Goal: Task Accomplishment & Management: Use online tool/utility

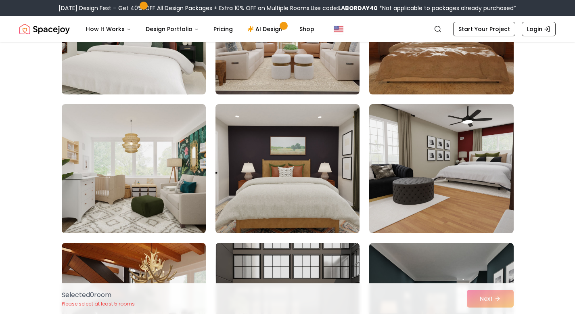
scroll to position [700, 0]
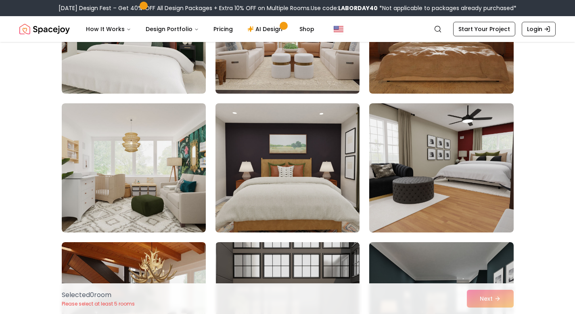
click at [308, 200] on img at bounding box center [287, 167] width 151 height 135
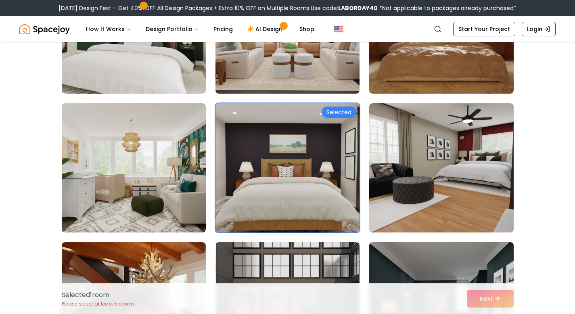
click at [305, 187] on img at bounding box center [287, 167] width 151 height 135
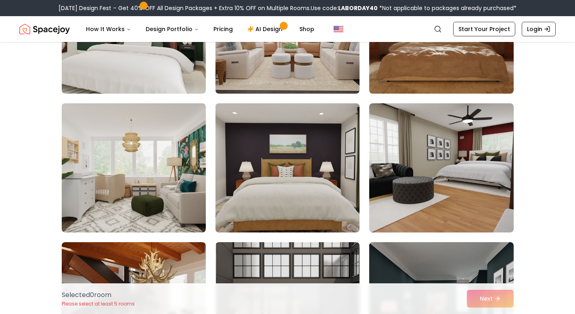
click at [305, 187] on img at bounding box center [287, 167] width 151 height 135
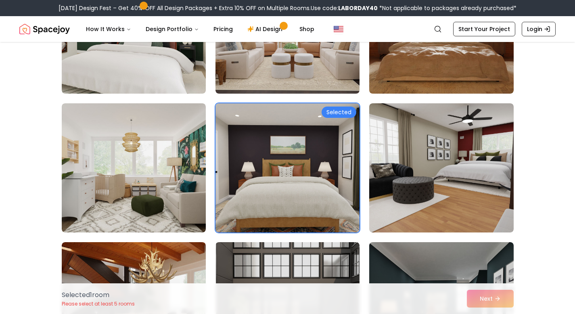
click at [490, 302] on div "Selected 1 room Please select at least 5 rooms Next" at bounding box center [287, 298] width 464 height 31
click at [492, 294] on div "Selected 1 room Please select at least 5 rooms Next" at bounding box center [287, 298] width 464 height 31
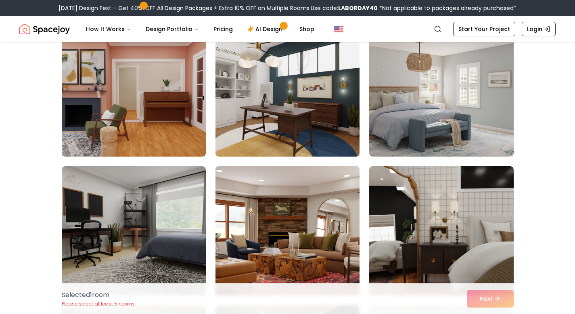
scroll to position [1040, 0]
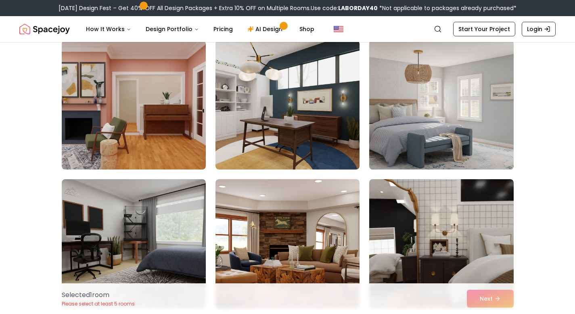
click at [438, 133] on img at bounding box center [440, 104] width 151 height 135
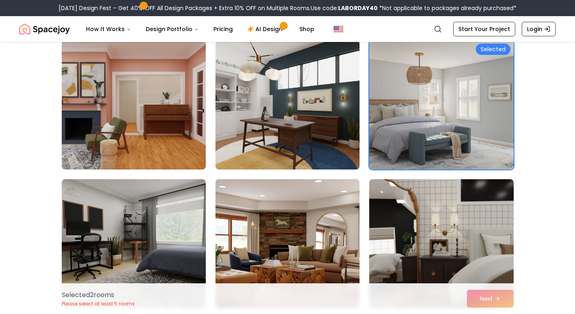
click at [487, 302] on div "Selected 2 room s Please select at least 5 rooms Next" at bounding box center [287, 298] width 464 height 31
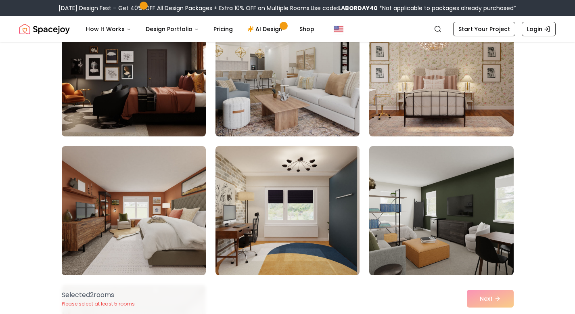
scroll to position [1643, 0]
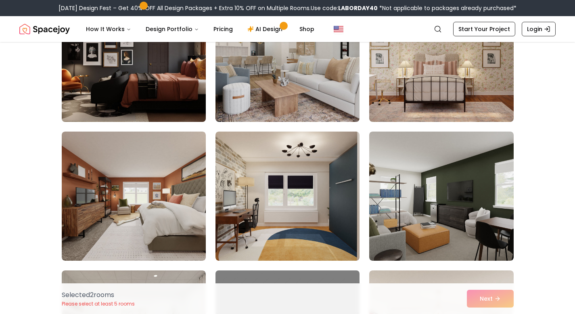
click at [109, 67] on img at bounding box center [133, 57] width 151 height 135
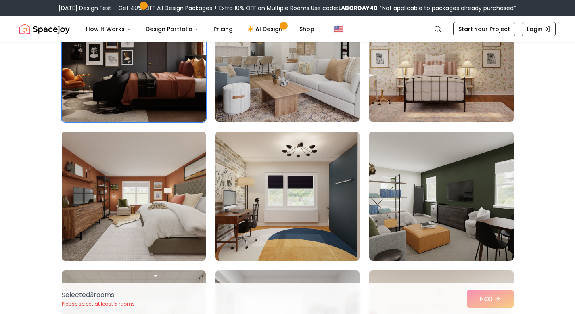
click at [162, 240] on img at bounding box center [133, 195] width 151 height 135
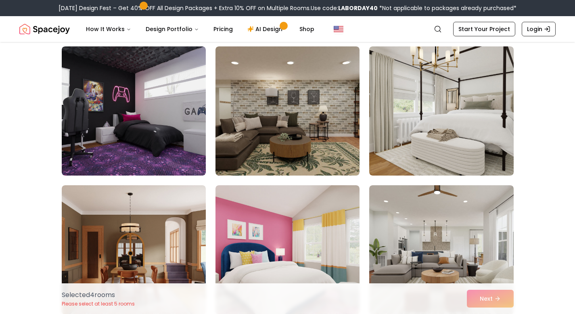
scroll to position [2290, 0]
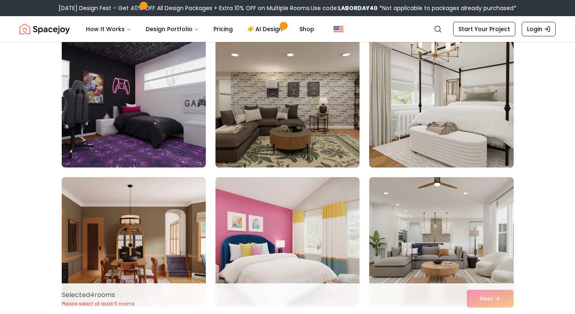
click at [407, 133] on img at bounding box center [440, 102] width 151 height 135
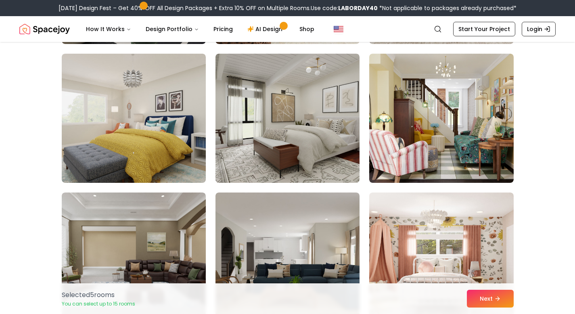
scroll to position [2844, 0]
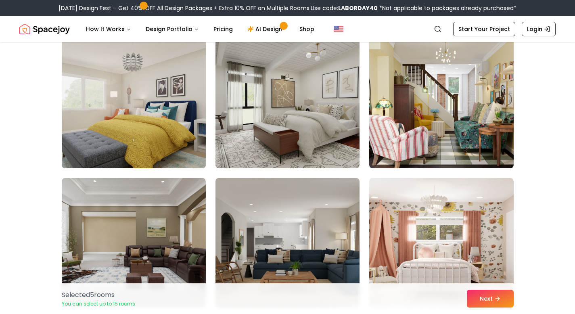
click at [149, 90] on img at bounding box center [133, 103] width 151 height 135
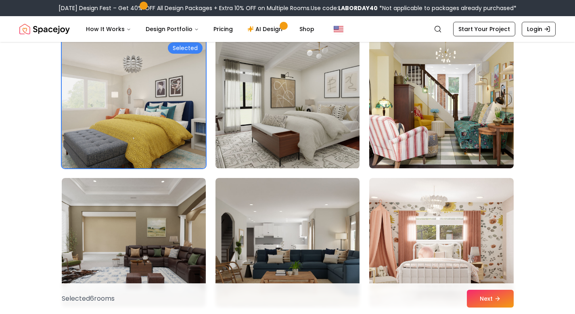
click at [300, 92] on img at bounding box center [287, 103] width 151 height 135
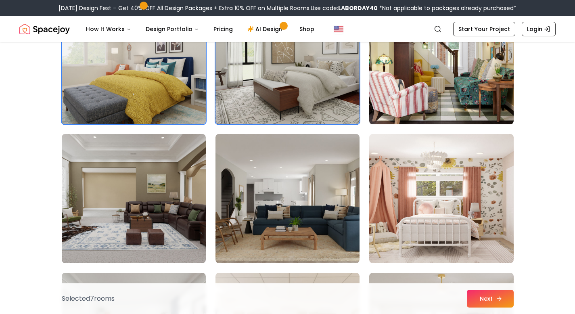
click at [488, 301] on button "Next" at bounding box center [489, 298] width 47 height 18
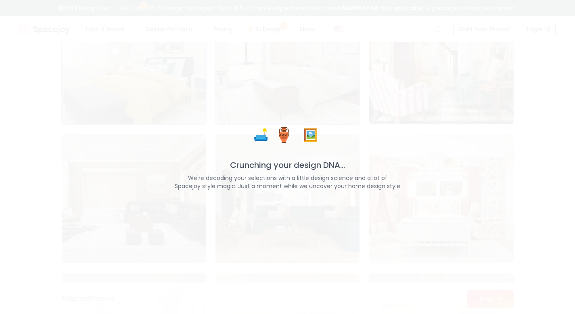
scroll to position [2888, 0]
